Goal: Book appointment/travel/reservation

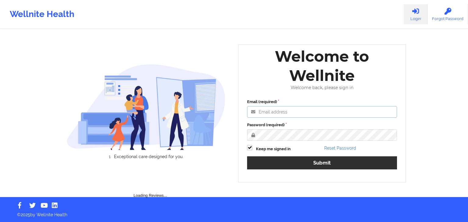
type input "[EMAIL_ADDRESS][DOMAIN_NAME]"
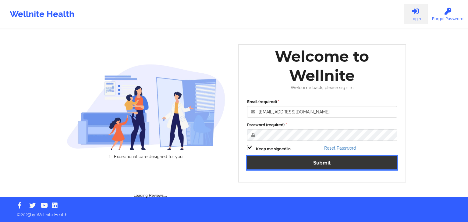
click at [291, 161] on div "Email (required) [EMAIL_ADDRESS][DOMAIN_NAME] Password (required) Keep me signe…" at bounding box center [322, 136] width 158 height 83
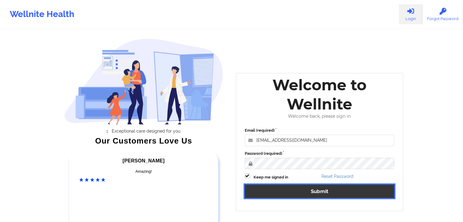
click at [292, 190] on button "Submit" at bounding box center [320, 191] width 150 height 13
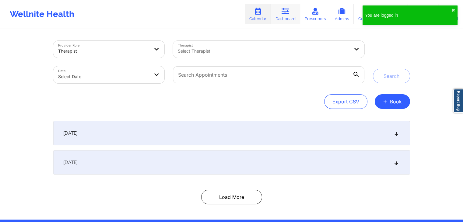
click at [284, 12] on icon at bounding box center [286, 11] width 8 height 7
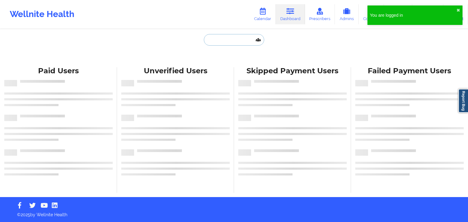
click at [230, 34] on input "text" at bounding box center [234, 40] width 60 height 12
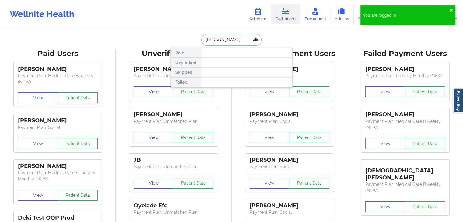
type input "[PERSON_NAME]"
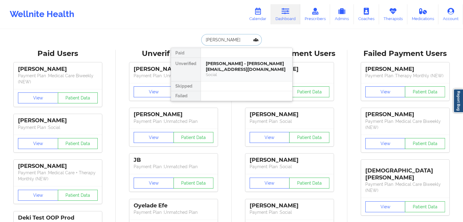
click at [226, 65] on div "[PERSON_NAME] - [PERSON_NAME][EMAIL_ADDRESS][DOMAIN_NAME]" at bounding box center [247, 66] width 82 height 11
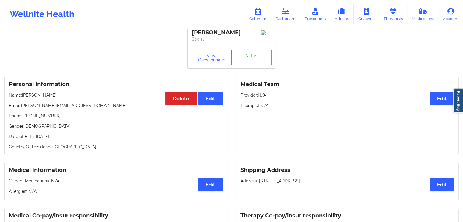
scroll to position [3, 0]
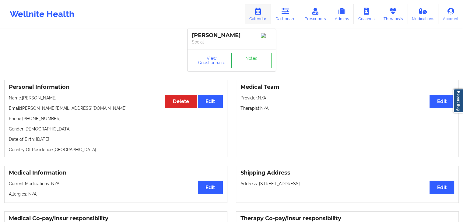
click at [260, 10] on icon at bounding box center [258, 11] width 8 height 7
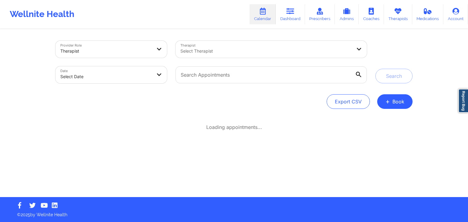
click at [213, 56] on div "Select Therapist" at bounding box center [263, 49] width 177 height 17
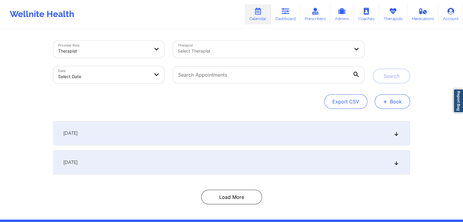
click at [392, 103] on button "+ Book" at bounding box center [392, 101] width 35 height 15
click at [393, 105] on button "+ Book" at bounding box center [392, 101] width 35 height 15
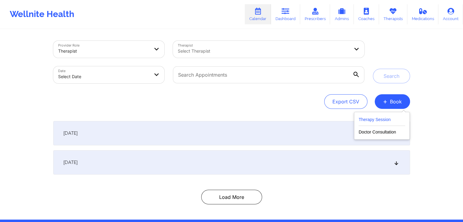
click at [375, 121] on button "Therapy Session" at bounding box center [382, 121] width 47 height 10
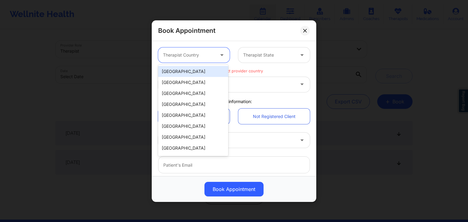
click at [208, 61] on div "Therapist Country" at bounding box center [186, 55] width 57 height 15
click at [206, 71] on div "[GEOGRAPHIC_DATA]" at bounding box center [193, 71] width 70 height 11
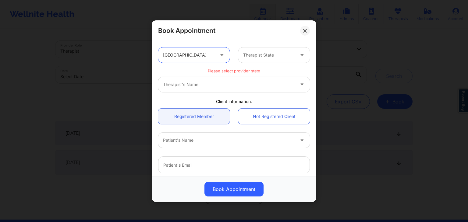
click at [264, 55] on div at bounding box center [268, 54] width 51 height 7
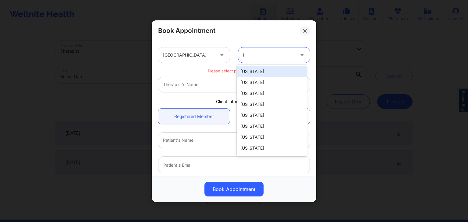
type input "lo"
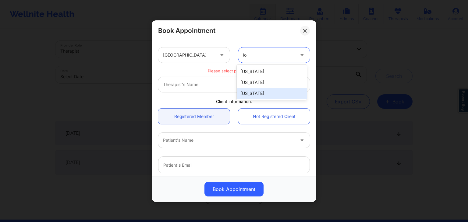
click at [262, 93] on div "[US_STATE]" at bounding box center [272, 93] width 70 height 11
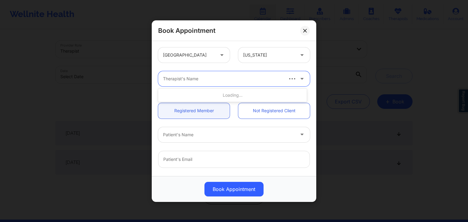
click at [205, 78] on div at bounding box center [222, 78] width 119 height 7
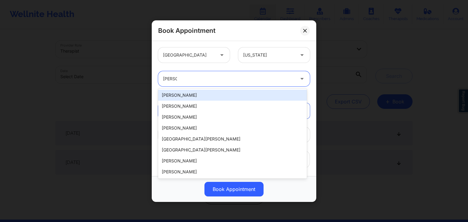
type input "[PERSON_NAME]"
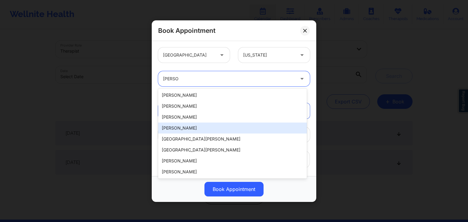
click at [189, 131] on div "[PERSON_NAME]" at bounding box center [232, 128] width 149 height 11
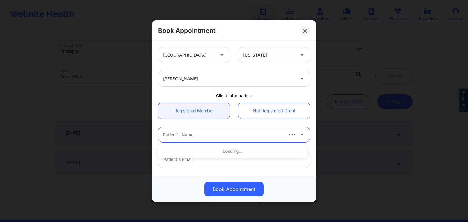
click at [187, 134] on div at bounding box center [222, 134] width 119 height 7
type input "[PERSON_NAME]"
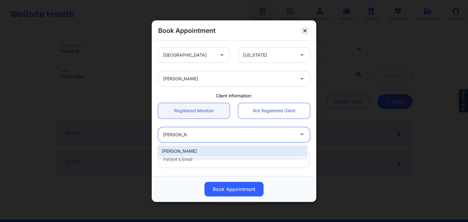
click at [191, 149] on div "[PERSON_NAME]" at bounding box center [232, 151] width 149 height 11
type input "[PERSON_NAME][EMAIL_ADDRESS][DOMAIN_NAME]"
type input "[PHONE_NUMBER]"
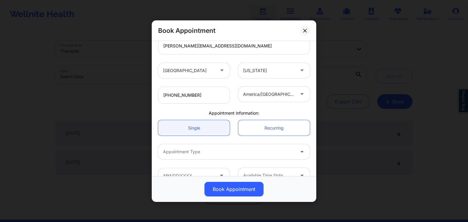
scroll to position [127, 0]
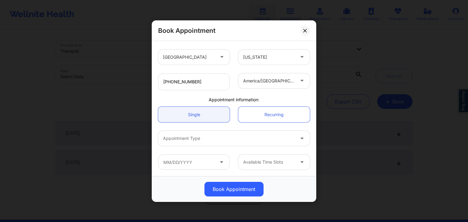
click at [205, 139] on div at bounding box center [229, 138] width 132 height 7
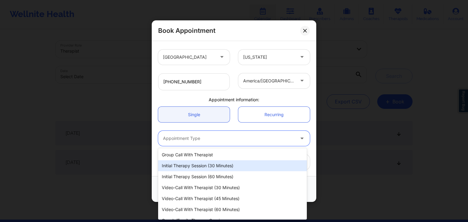
click at [193, 167] on div "Initial Therapy Session (30 minutes)" at bounding box center [232, 165] width 149 height 11
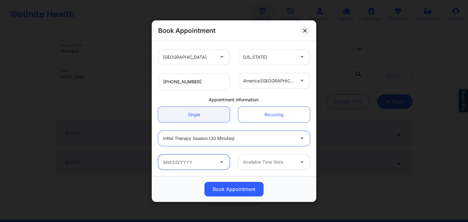
click at [185, 163] on input "text" at bounding box center [194, 162] width 72 height 15
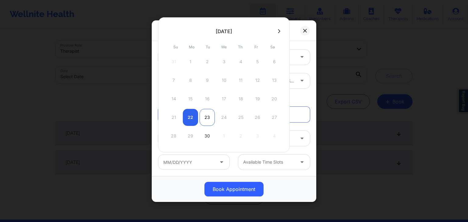
click at [207, 119] on div "23" at bounding box center [206, 117] width 15 height 17
type input "[DATE]"
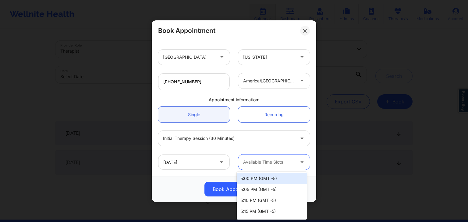
click at [275, 159] on div at bounding box center [268, 162] width 51 height 7
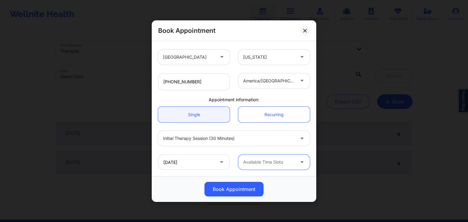
click at [278, 168] on div "Available Time Slots" at bounding box center [266, 162] width 57 height 15
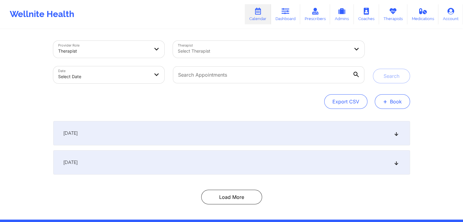
click at [381, 101] on button "+ Book" at bounding box center [392, 101] width 35 height 15
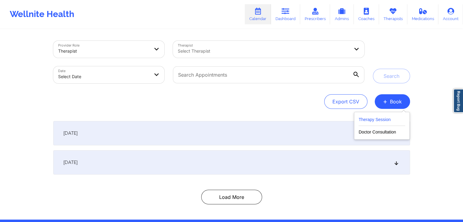
click at [373, 121] on button "Therapy Session" at bounding box center [382, 121] width 47 height 10
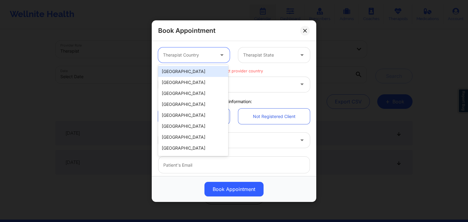
click at [189, 57] on div at bounding box center [188, 54] width 51 height 7
click at [187, 69] on div "[GEOGRAPHIC_DATA]" at bounding box center [193, 71] width 70 height 11
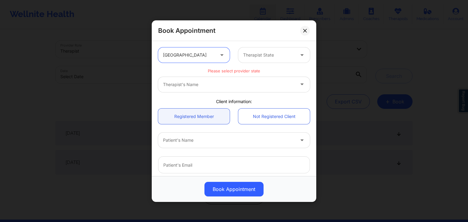
click at [271, 53] on div at bounding box center [268, 54] width 51 height 7
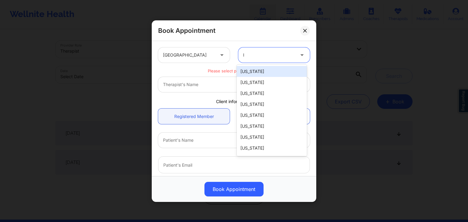
type input "lo"
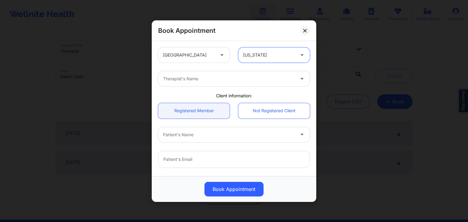
click at [255, 81] on div at bounding box center [229, 78] width 132 height 7
type input "amelia"
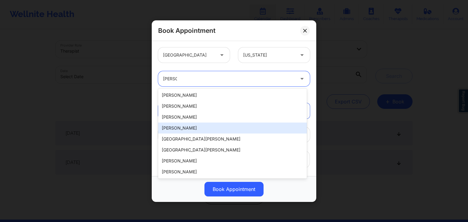
click at [192, 126] on div "Amelia George" at bounding box center [232, 128] width 149 height 11
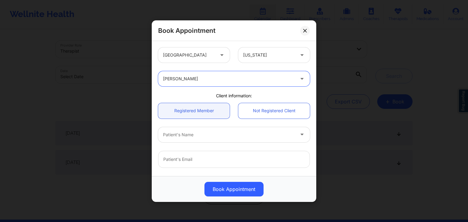
click at [191, 136] on div at bounding box center [229, 134] width 132 height 7
type input "[PERSON_NAME]"
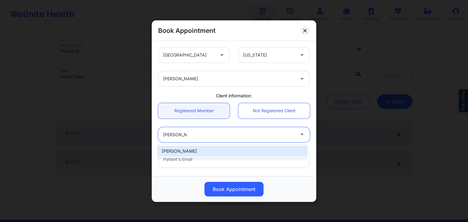
click at [190, 150] on div "[PERSON_NAME]" at bounding box center [232, 151] width 149 height 11
type input "[PERSON_NAME][EMAIL_ADDRESS][DOMAIN_NAME]"
type input "[PHONE_NUMBER]"
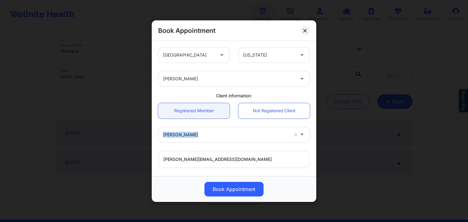
drag, startPoint x: 313, startPoint y: 100, endPoint x: 313, endPoint y: 153, distance: 53.6
click at [313, 153] on div "United States Louisiana Amelia George Client information: Registered Member Not…" at bounding box center [234, 108] width 164 height 135
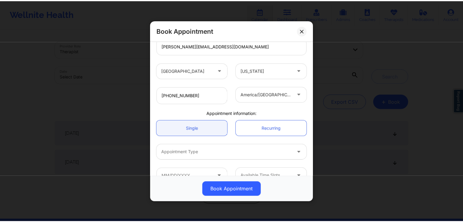
scroll to position [127, 0]
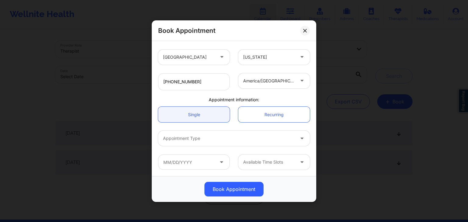
click at [170, 138] on div at bounding box center [229, 138] width 132 height 7
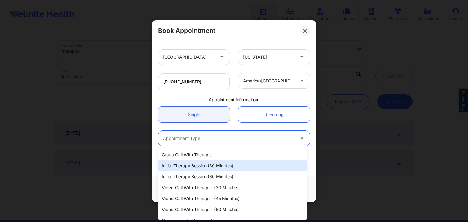
click at [184, 165] on div "Initial Therapy Session (30 minutes)" at bounding box center [232, 165] width 149 height 11
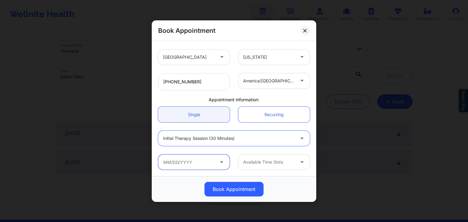
click at [183, 165] on input "text" at bounding box center [194, 162] width 72 height 15
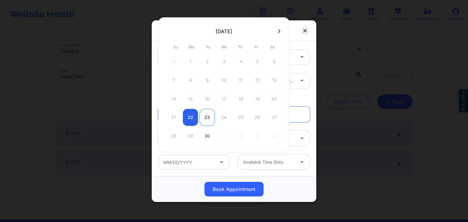
click at [210, 116] on div "23" at bounding box center [206, 117] width 15 height 17
type input "[DATE]"
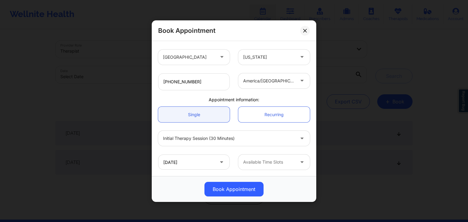
click at [250, 163] on div at bounding box center [268, 162] width 51 height 7
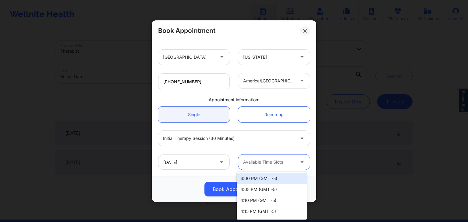
click at [259, 177] on div "4:00 PM (GMT -5)" at bounding box center [272, 178] width 70 height 11
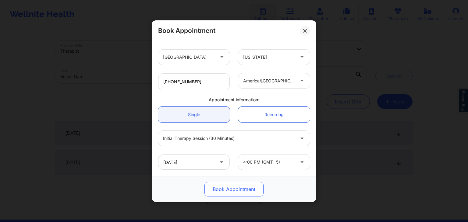
click at [247, 186] on button "Book Appointment" at bounding box center [233, 189] width 59 height 15
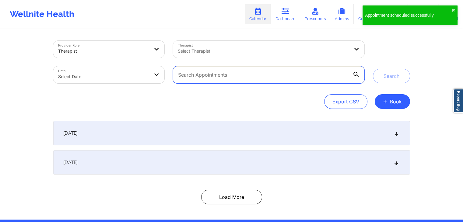
click at [269, 75] on input "text" at bounding box center [268, 74] width 191 height 17
click at [278, 48] on div at bounding box center [263, 51] width 171 height 7
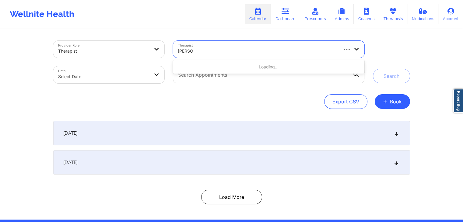
type input "amelia ge"
click at [402, 77] on button "Search" at bounding box center [391, 76] width 37 height 15
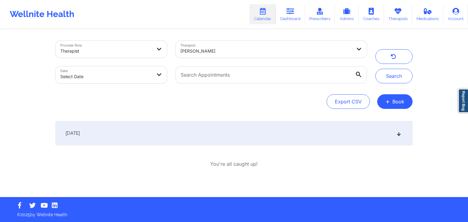
click at [310, 136] on div "September 23, 2025" at bounding box center [233, 133] width 357 height 24
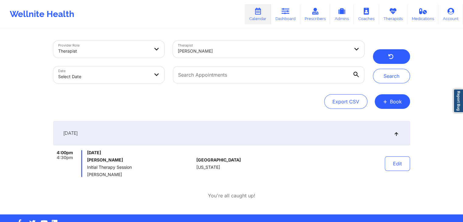
click at [377, 59] on button "button" at bounding box center [391, 56] width 37 height 15
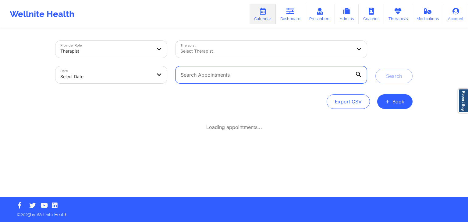
click at [224, 69] on input "text" at bounding box center [270, 74] width 191 height 17
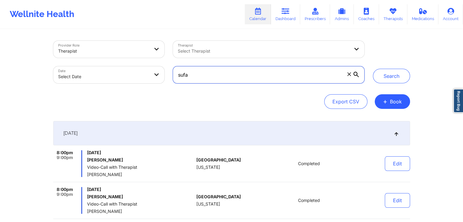
type input "sufa"
click at [373, 69] on button "Search" at bounding box center [391, 76] width 37 height 15
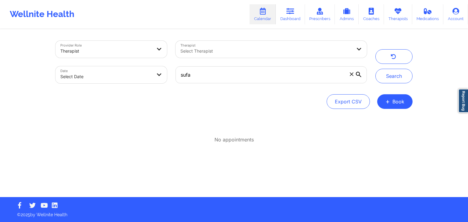
click at [351, 75] on icon at bounding box center [351, 73] width 3 height 3
click at [351, 75] on input "sufa" at bounding box center [270, 74] width 191 height 17
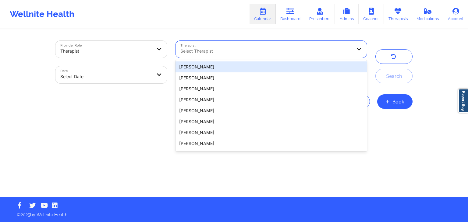
click at [244, 52] on div at bounding box center [265, 51] width 171 height 7
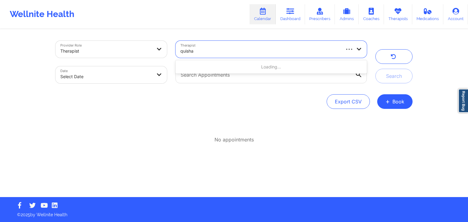
type input "quisha"
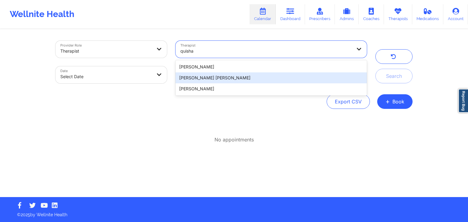
click at [228, 76] on div "Quisha Monique Castro" at bounding box center [270, 77] width 191 height 11
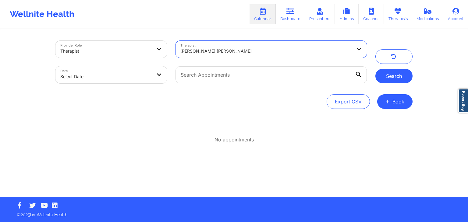
click at [385, 75] on button "Search" at bounding box center [393, 76] width 37 height 15
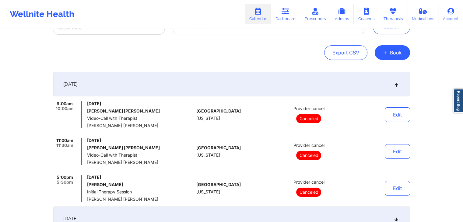
scroll to position [52, 0]
